Goal: Task Accomplishment & Management: Use online tool/utility

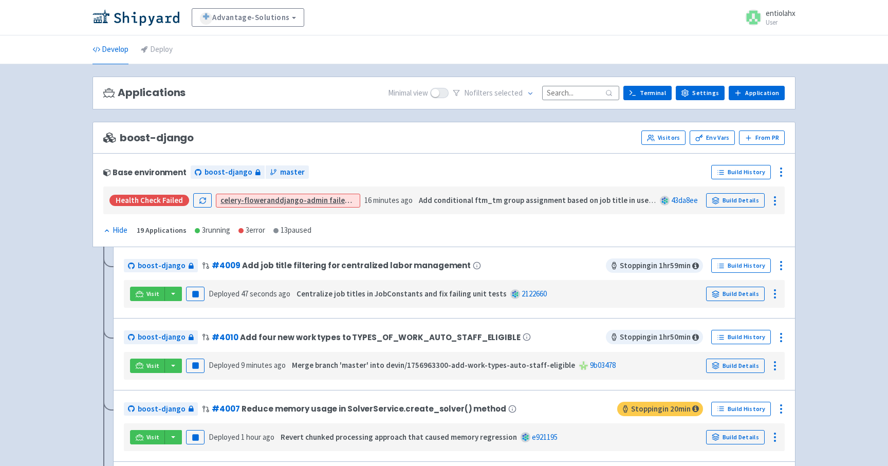
click at [570, 89] on input at bounding box center [580, 93] width 77 height 14
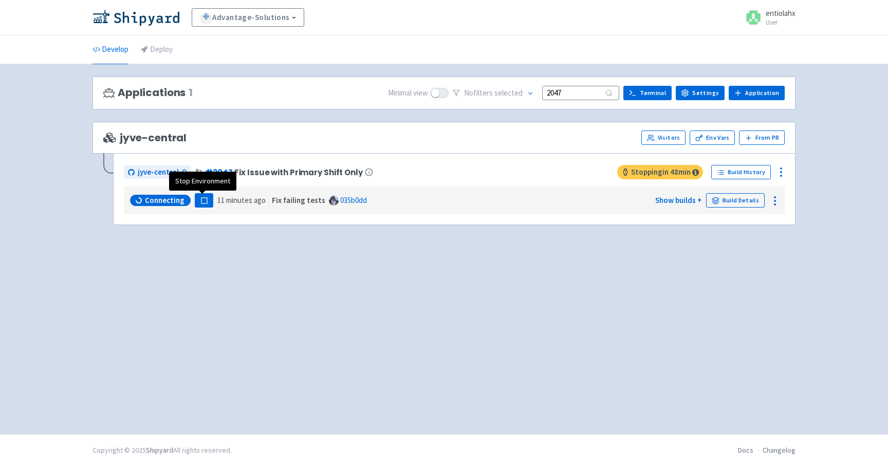
type input "2047"
click at [205, 204] on icon "button" at bounding box center [205, 201] width 8 height 8
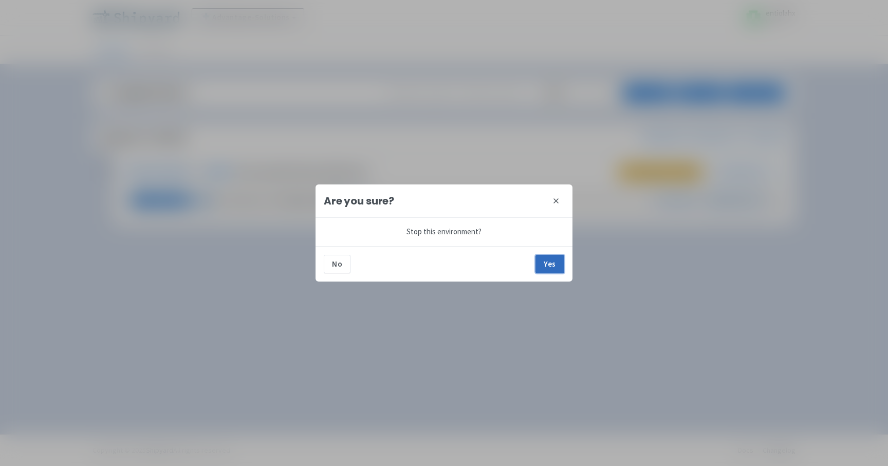
click at [554, 265] on button "Yes" at bounding box center [550, 264] width 29 height 19
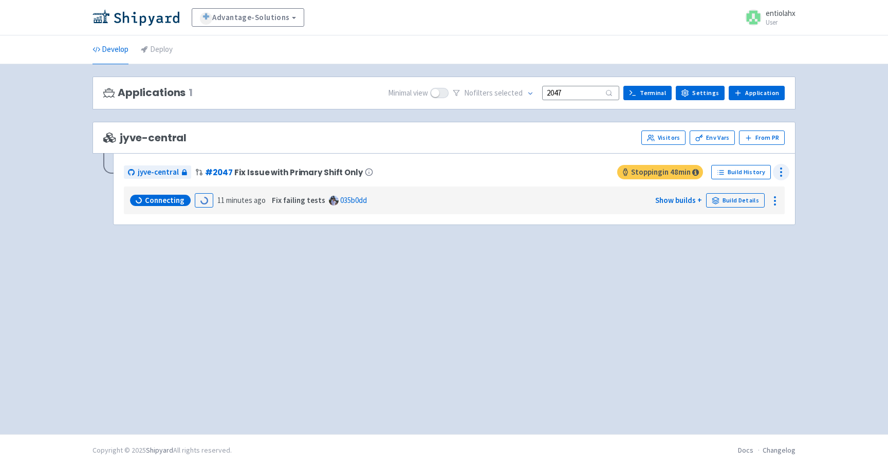
click at [778, 177] on icon at bounding box center [781, 172] width 12 height 12
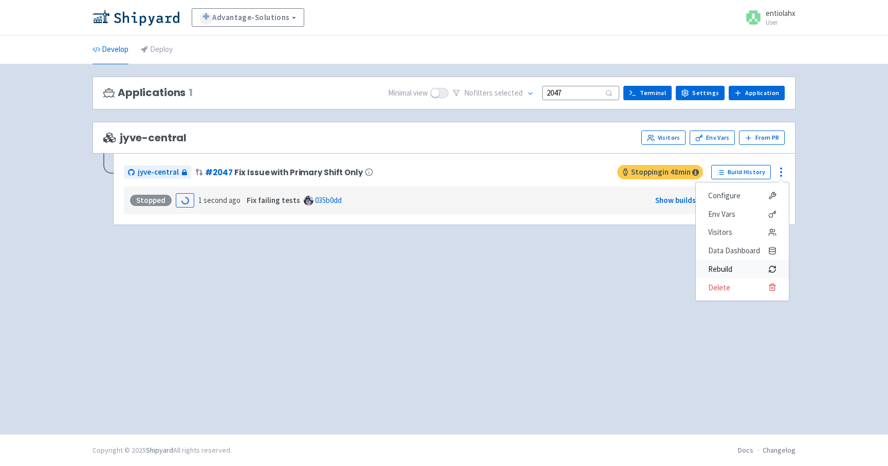
click at [721, 270] on span "Rebuild" at bounding box center [720, 269] width 24 height 14
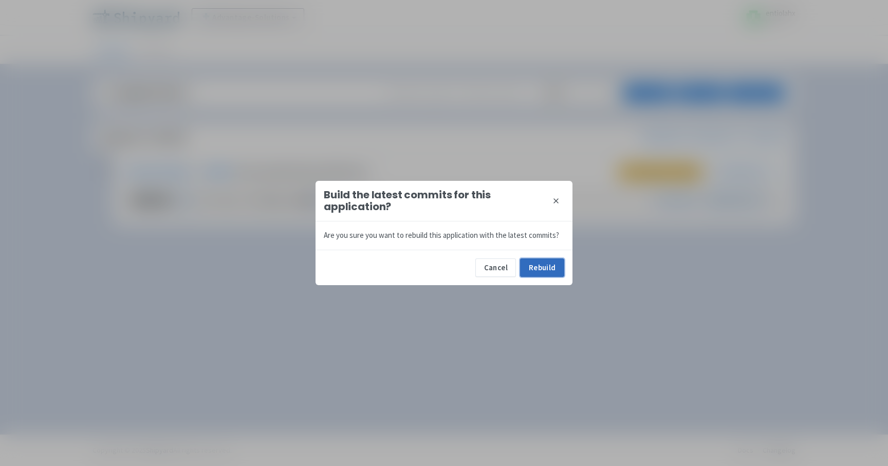
click at [548, 262] on button "Rebuild" at bounding box center [542, 268] width 44 height 19
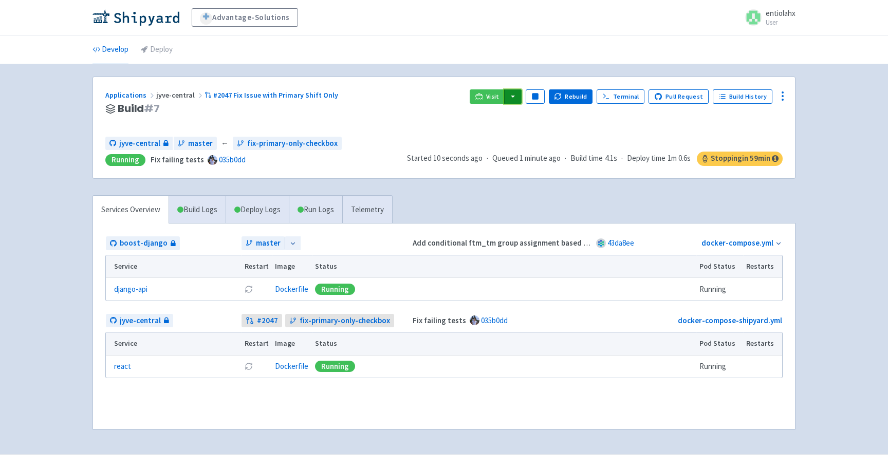
click at [518, 100] on button "button" at bounding box center [512, 96] width 17 height 14
click at [561, 136] on link "jyve-central (react)" at bounding box center [557, 133] width 107 height 16
